Goal: Task Accomplishment & Management: Manage account settings

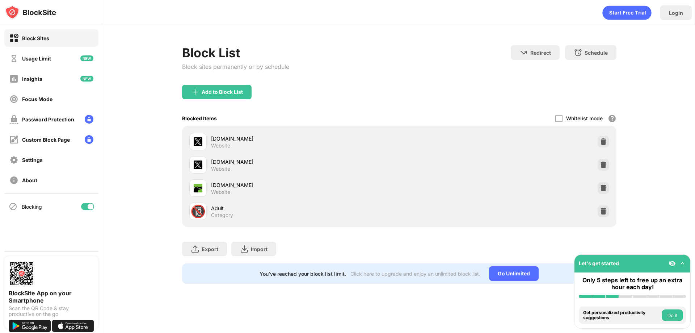
drag, startPoint x: 87, startPoint y: 201, endPoint x: 89, endPoint y: 204, distance: 3.8
click at [85, 202] on div "Blocking" at bounding box center [51, 206] width 94 height 17
click at [91, 206] on div at bounding box center [91, 207] width 6 height 6
